Goal: Task Accomplishment & Management: Manage account settings

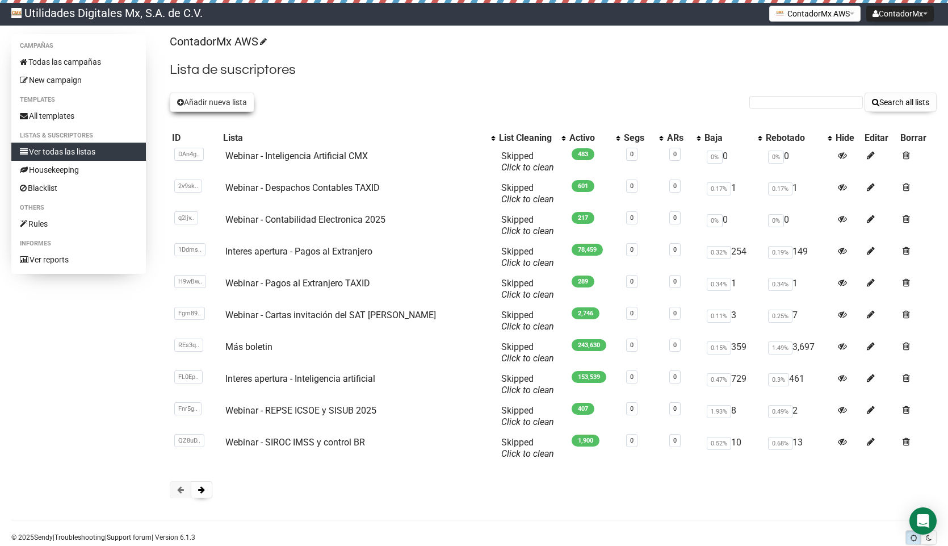
click at [211, 104] on button "Añadir nueva lista" at bounding box center [212, 102] width 85 height 19
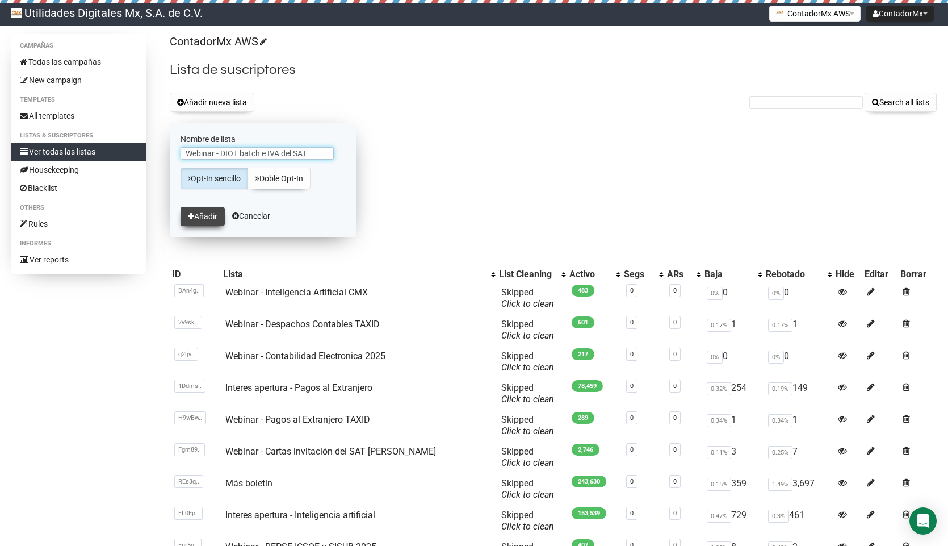
type input "Webinar - DIOT batch e IVA del SAT"
click at [199, 225] on button "Añadir" at bounding box center [203, 216] width 44 height 19
click at [203, 220] on button "Añadir" at bounding box center [203, 216] width 44 height 19
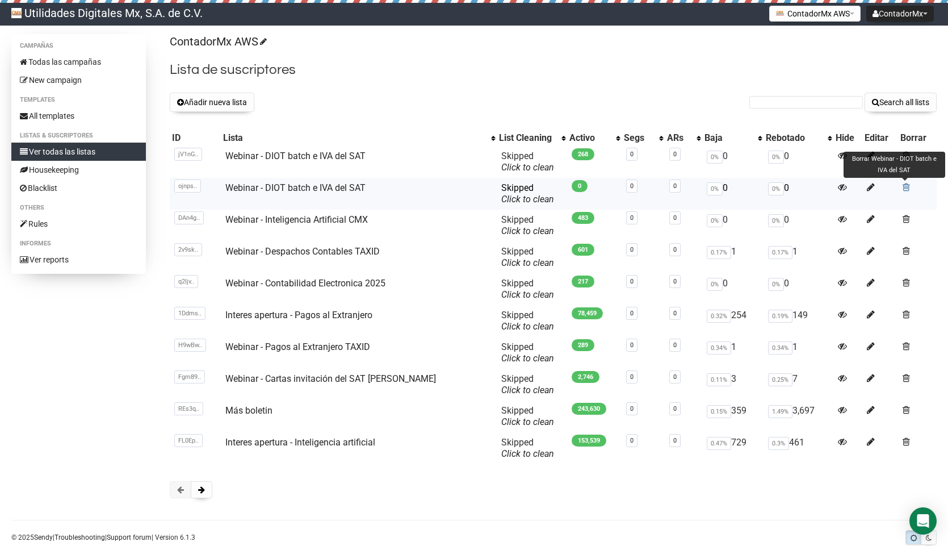
click at [904, 186] on span at bounding box center [906, 187] width 7 height 10
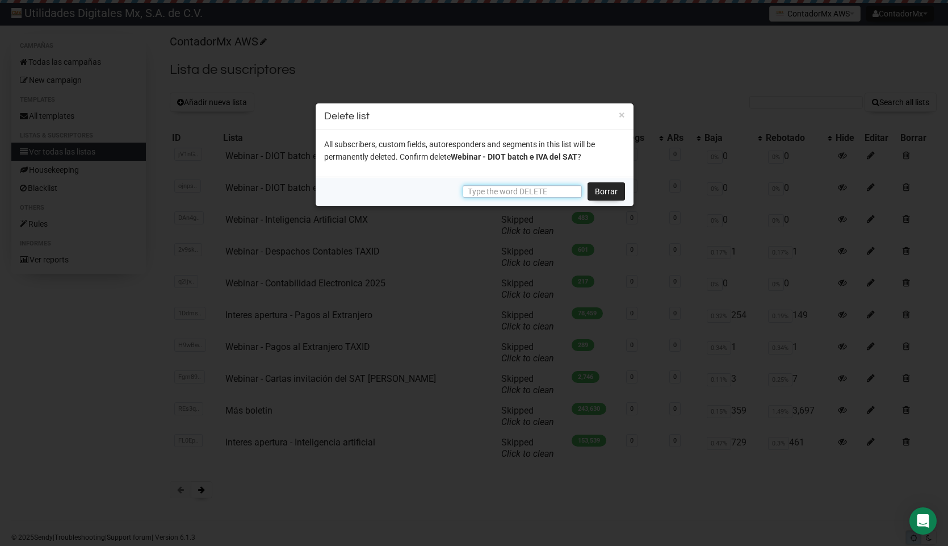
click at [543, 194] on input "text" at bounding box center [522, 191] width 119 height 12
type input "DELETE"
click at [603, 196] on link "Borrar" at bounding box center [606, 191] width 37 height 18
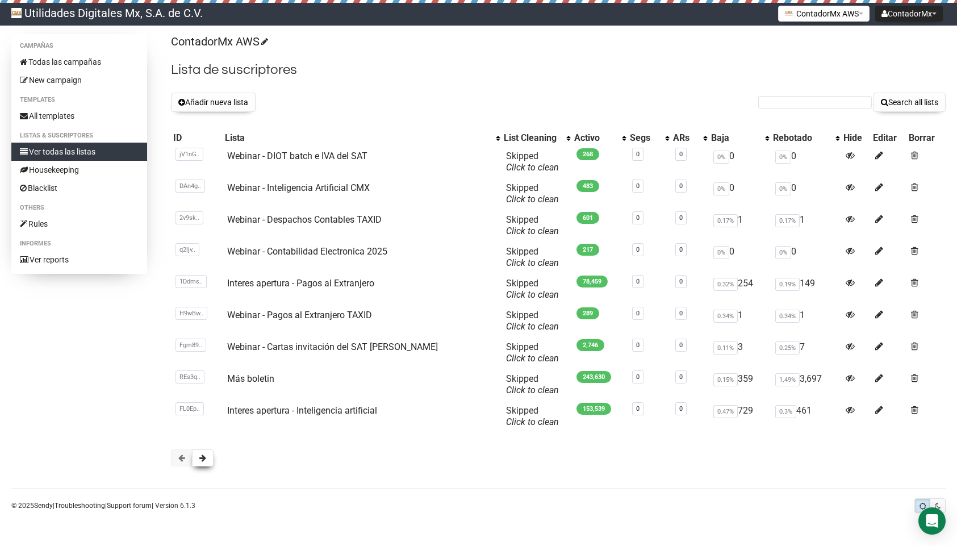
click at [203, 459] on span at bounding box center [202, 458] width 7 height 8
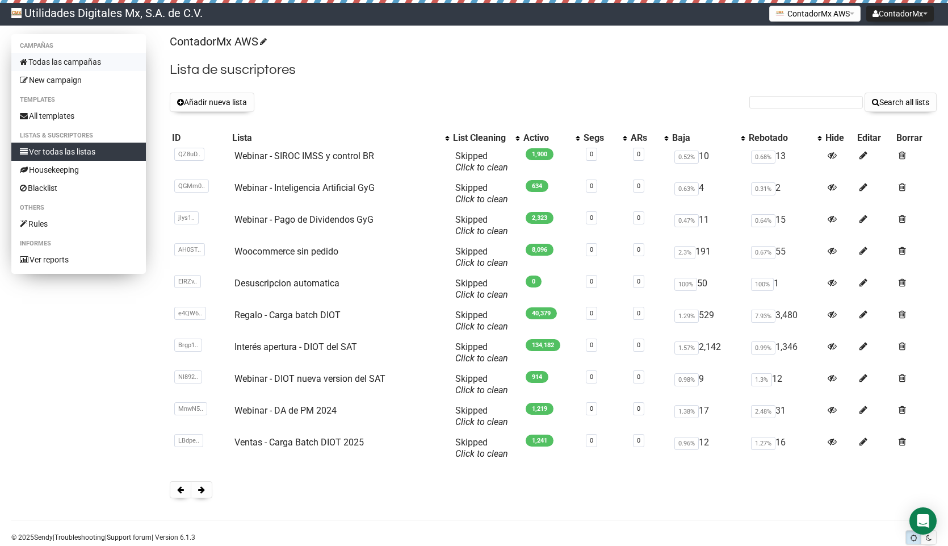
click at [40, 59] on link "Todas las campañas" at bounding box center [78, 62] width 135 height 18
